Goal: Navigation & Orientation: Understand site structure

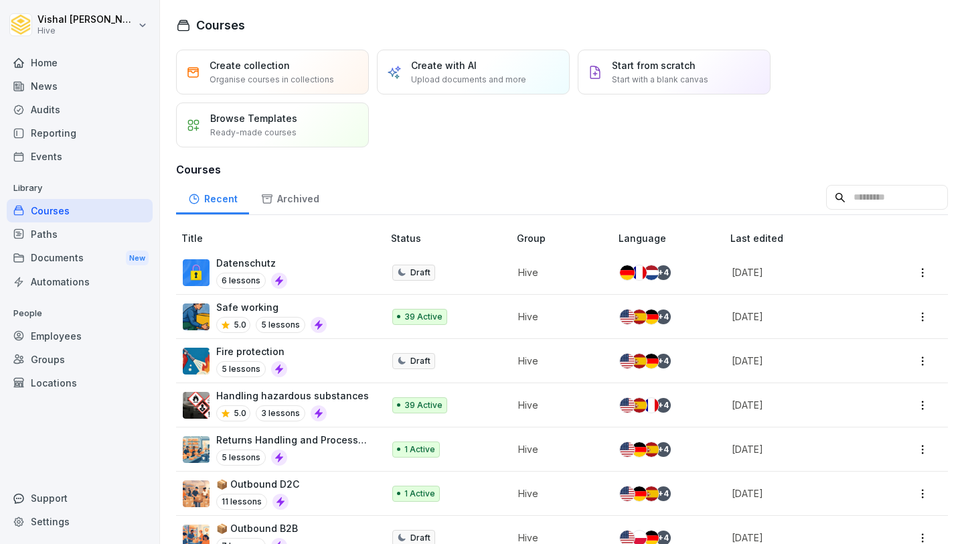
scroll to position [159, 0]
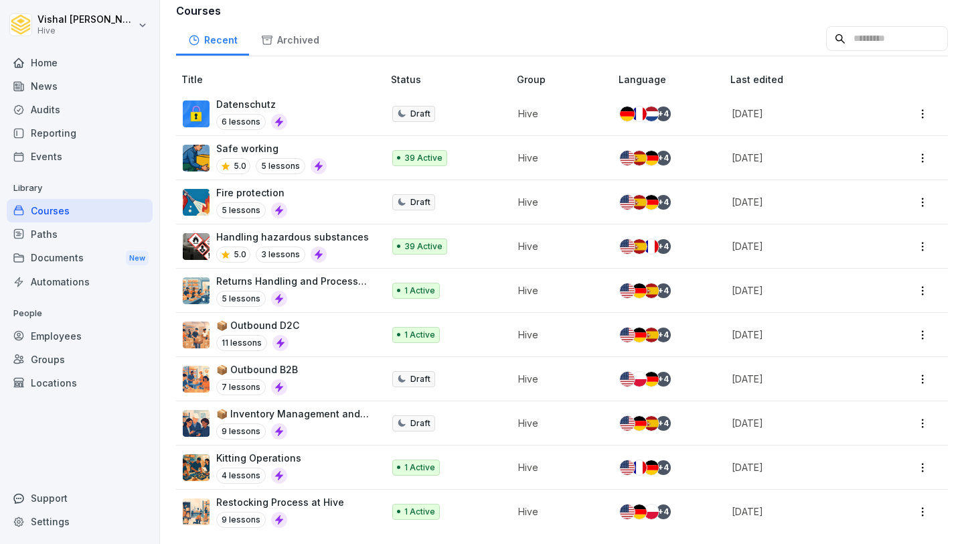
click at [84, 64] on div "Home" at bounding box center [80, 62] width 146 height 23
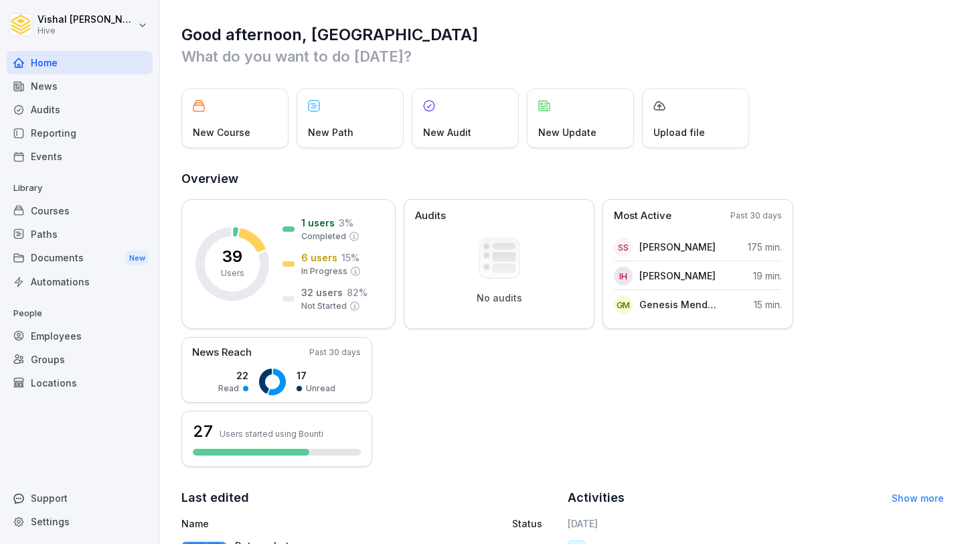
scroll to position [259, 0]
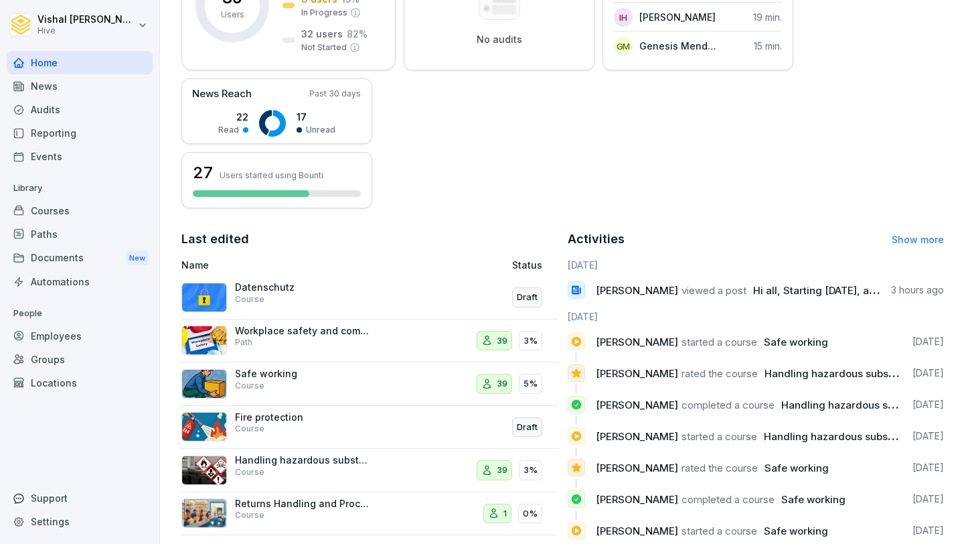
click at [343, 338] on div "Workplace safety and compliance Path" at bounding box center [302, 337] width 134 height 24
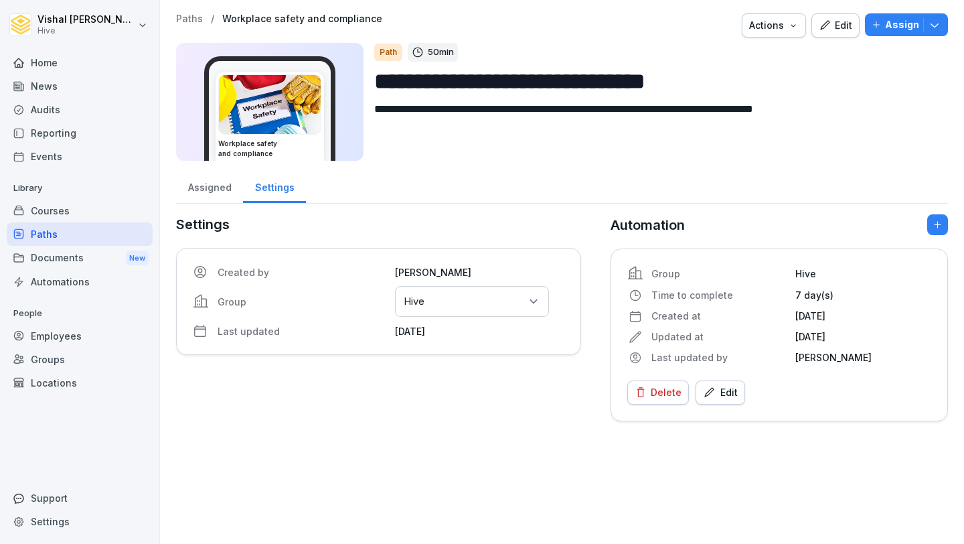
click at [209, 186] on div "Assigned" at bounding box center [209, 186] width 67 height 34
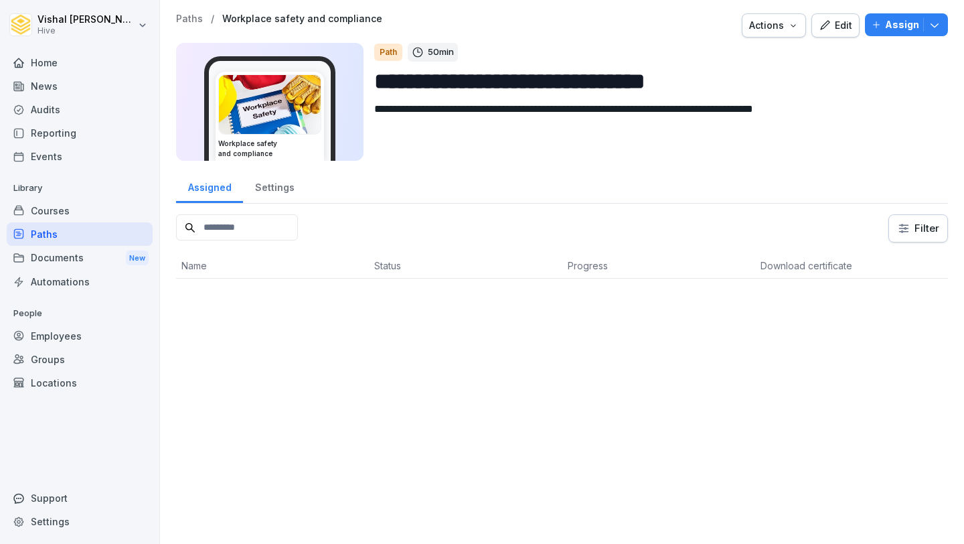
click at [209, 186] on div "Assigned" at bounding box center [209, 186] width 67 height 34
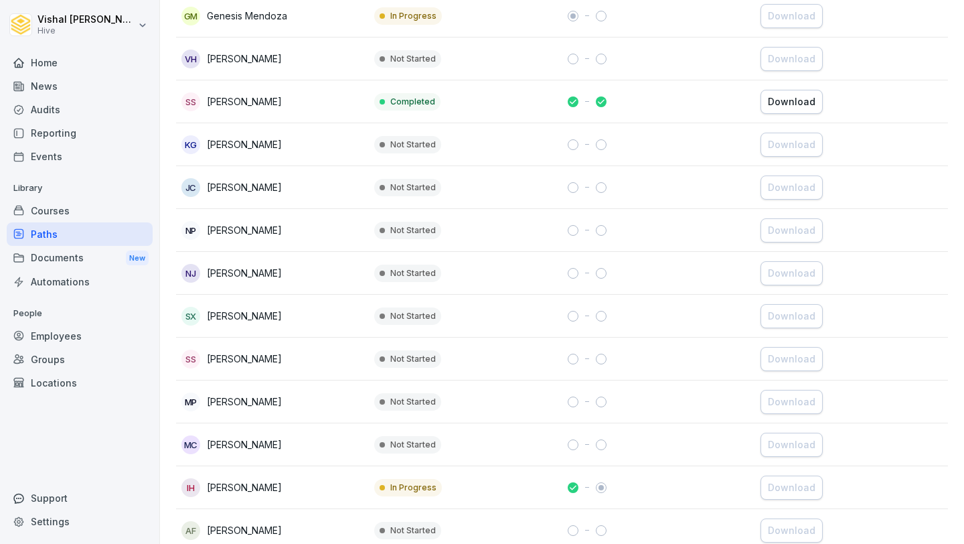
scroll to position [368, 0]
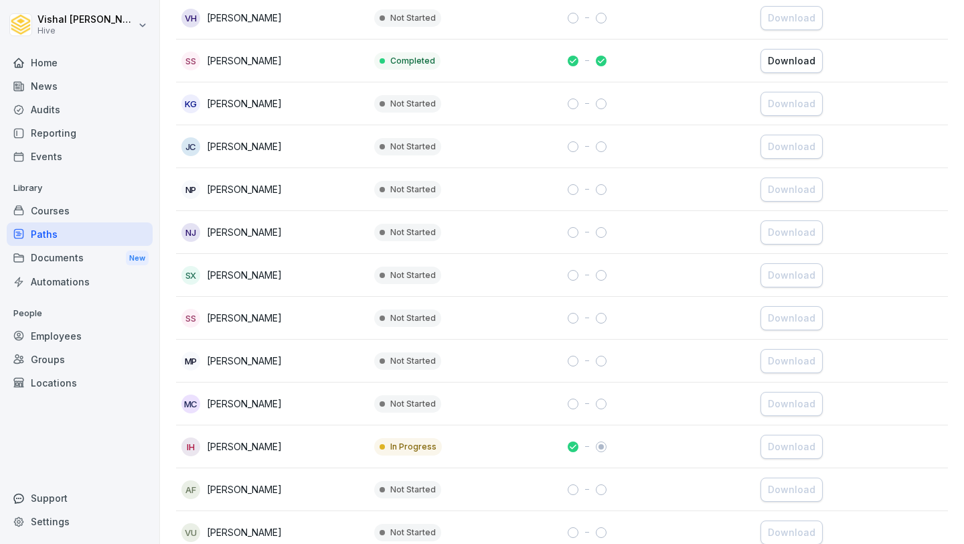
click at [493, 73] on td "Completed" at bounding box center [465, 61] width 193 height 43
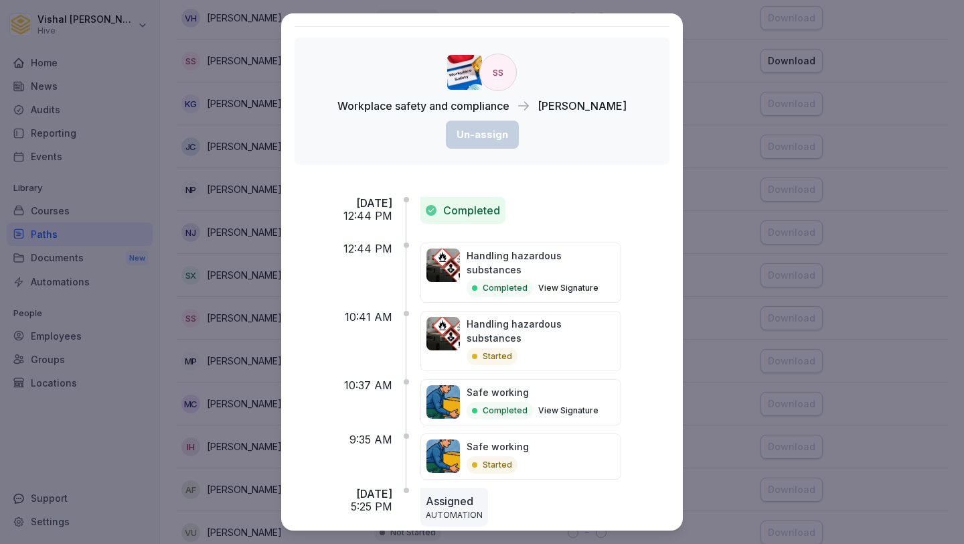
scroll to position [0, 0]
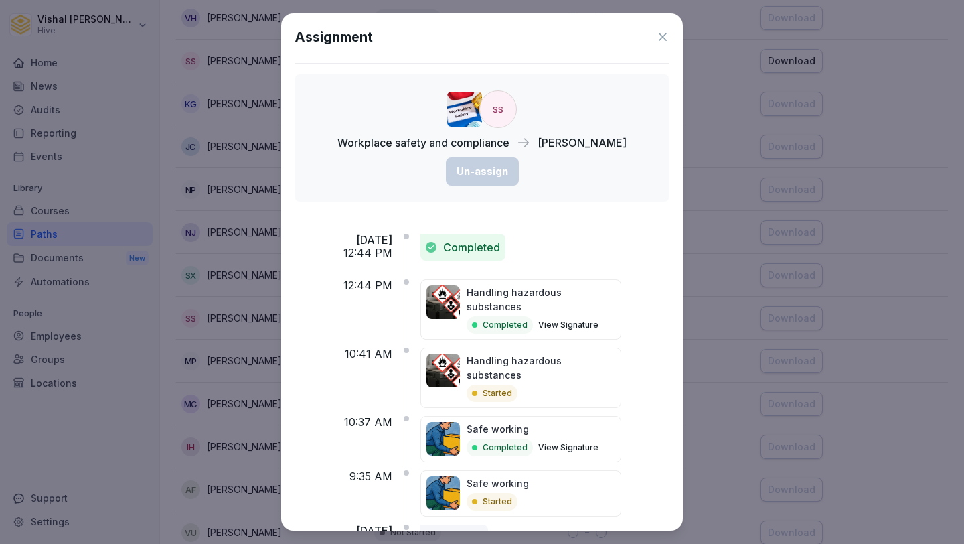
click at [667, 41] on icon at bounding box center [663, 37] width 8 height 8
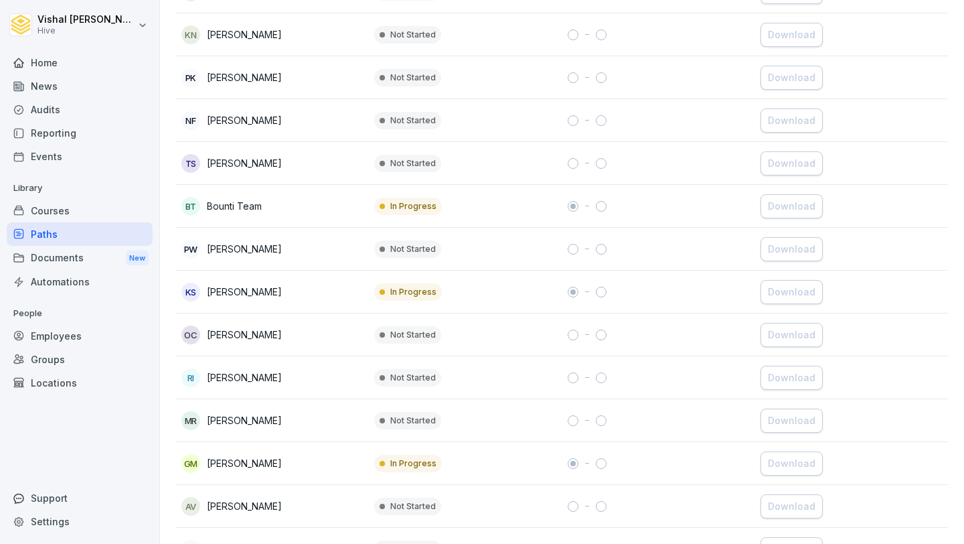
scroll to position [1420, 0]
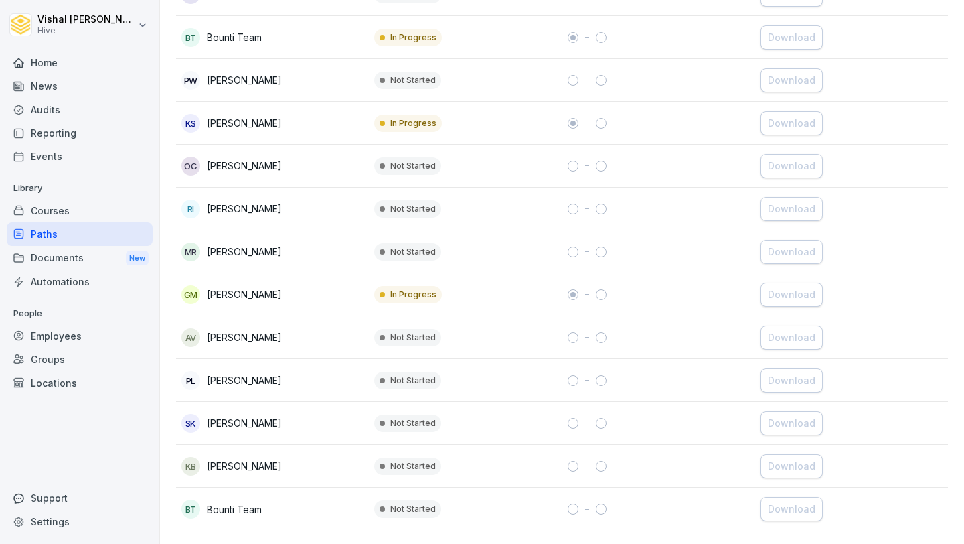
click at [75, 380] on div "Locations" at bounding box center [80, 382] width 146 height 23
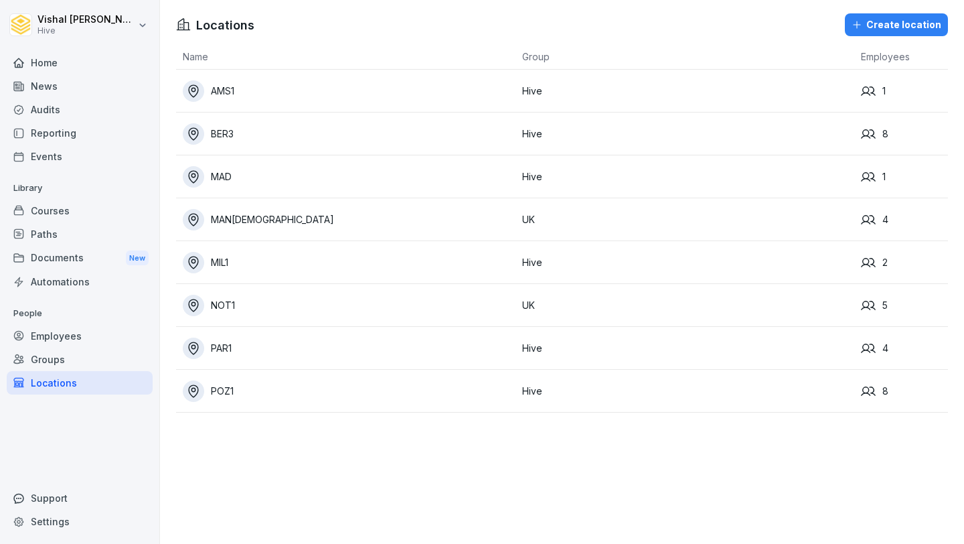
click at [79, 340] on div "Employees" at bounding box center [80, 335] width 146 height 23
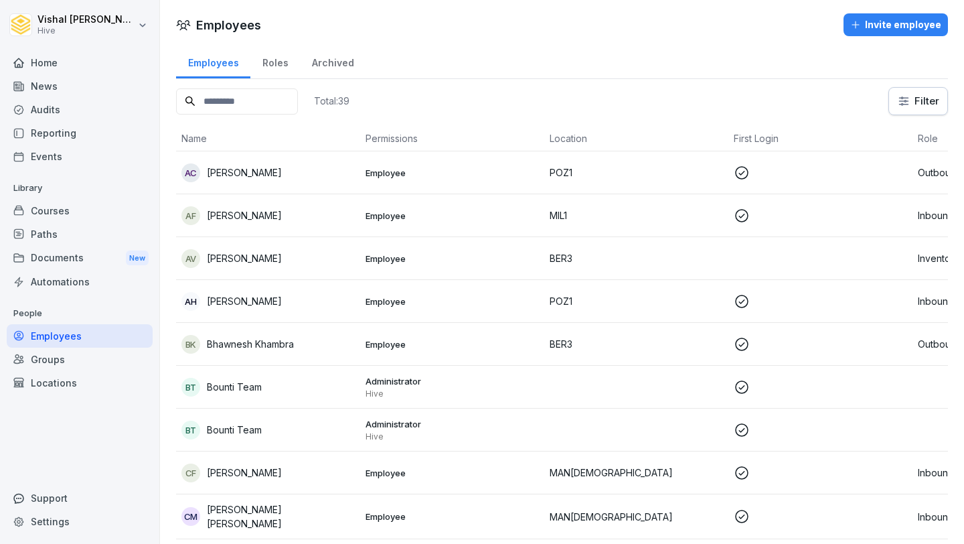
click at [74, 378] on div "Locations" at bounding box center [80, 382] width 146 height 23
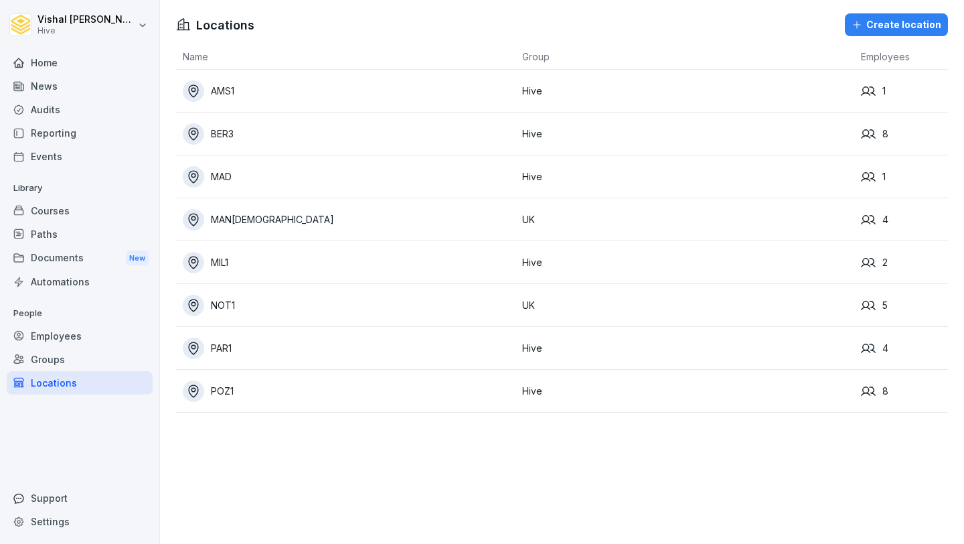
click at [723, 173] on td "Hive" at bounding box center [686, 176] width 340 height 43
click at [91, 356] on div "Groups" at bounding box center [80, 359] width 146 height 23
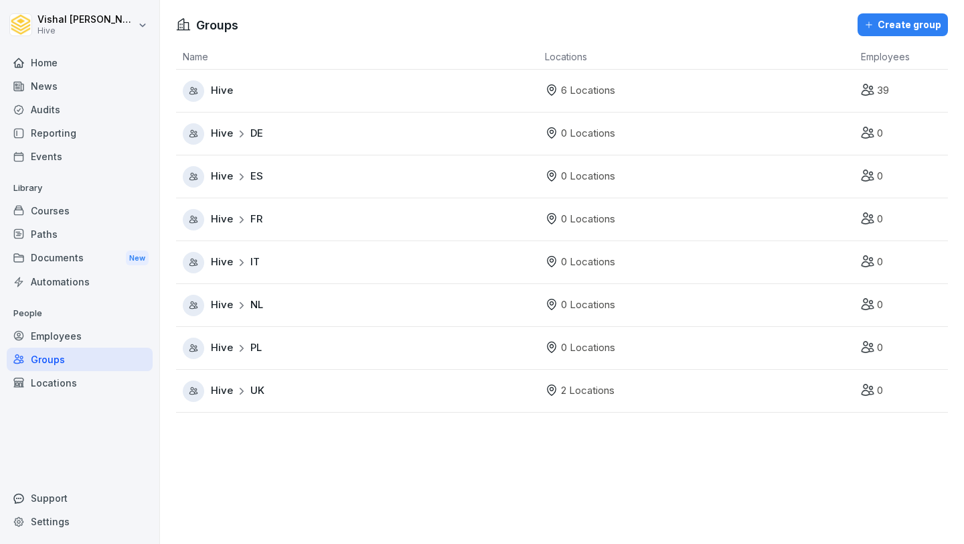
click at [94, 336] on div "Employees" at bounding box center [80, 335] width 146 height 23
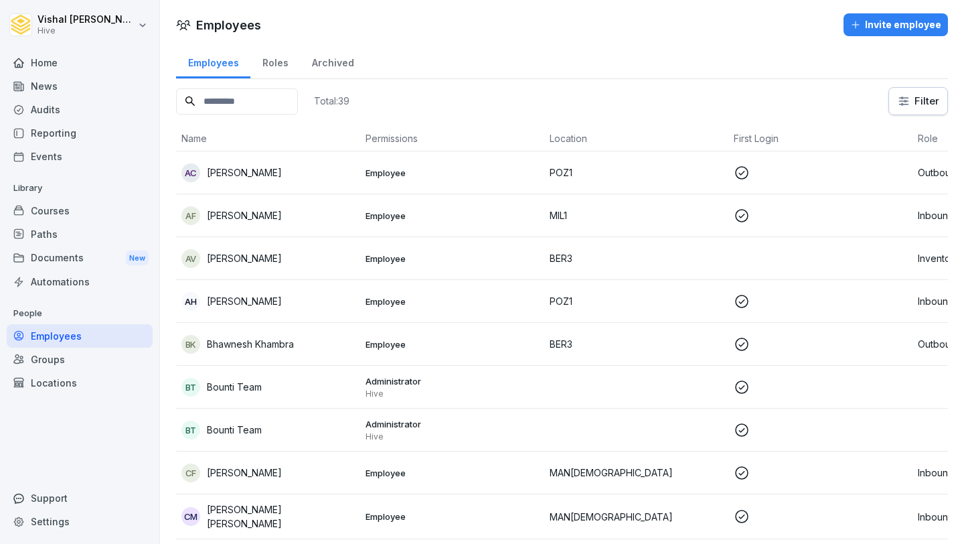
click at [92, 208] on div "Courses" at bounding box center [80, 210] width 146 height 23
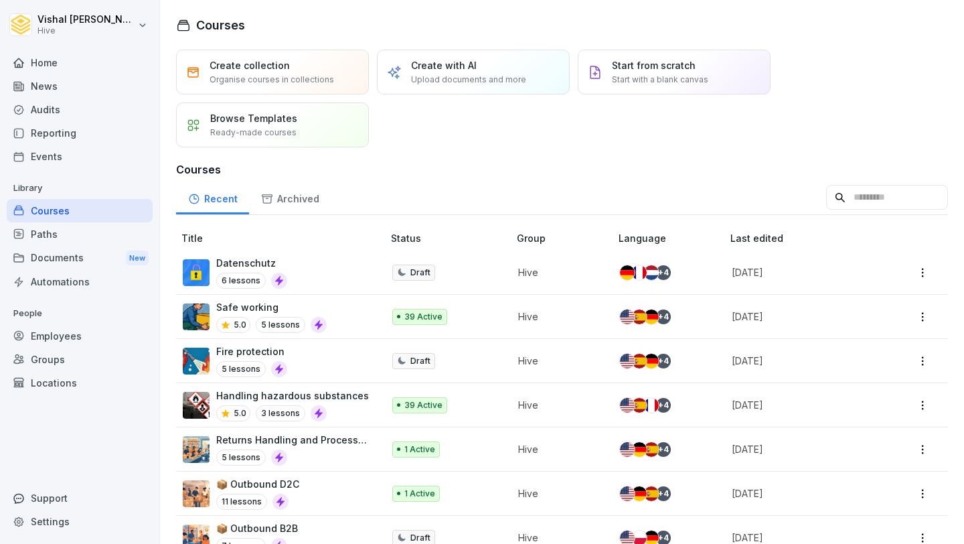
click at [70, 234] on div "Paths" at bounding box center [80, 233] width 146 height 23
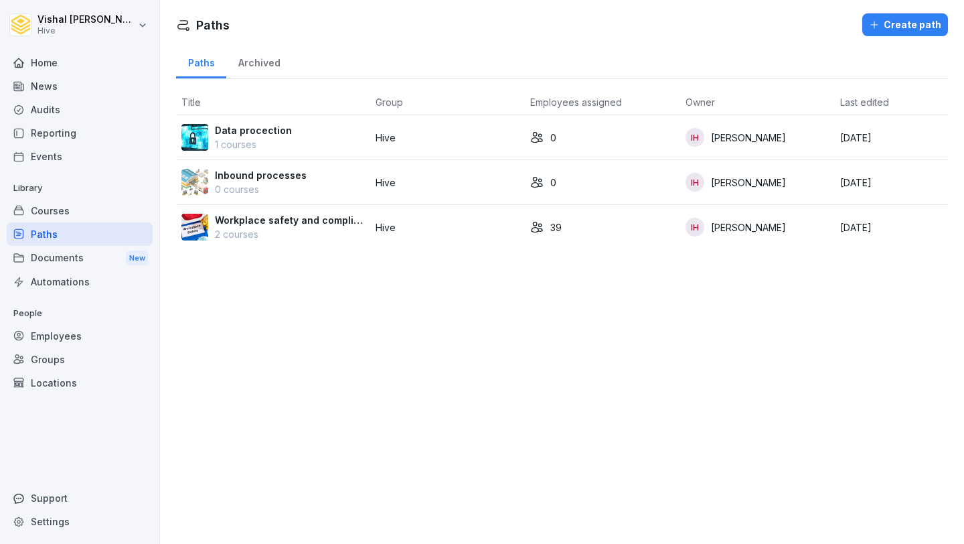
click at [71, 72] on div "Home" at bounding box center [80, 62] width 146 height 23
